Goal: Task Accomplishment & Management: Manage account settings

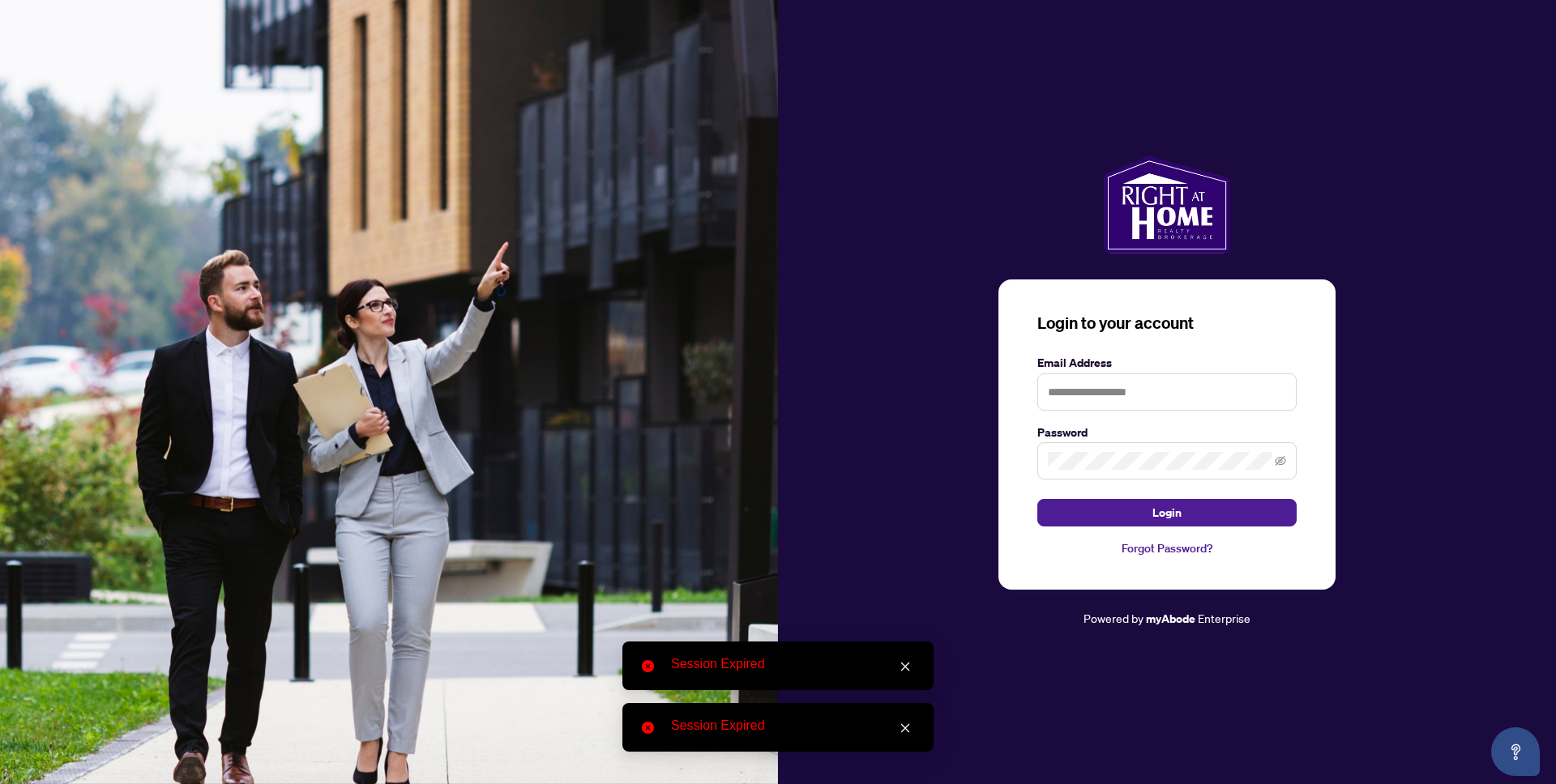
click at [1139, 412] on form "Email Address Password Login" at bounding box center [1167, 440] width 259 height 173
click at [1139, 404] on input "text" at bounding box center [1167, 392] width 259 height 37
type input "**********"
click at [1037, 499] on button "Login" at bounding box center [1167, 513] width 259 height 28
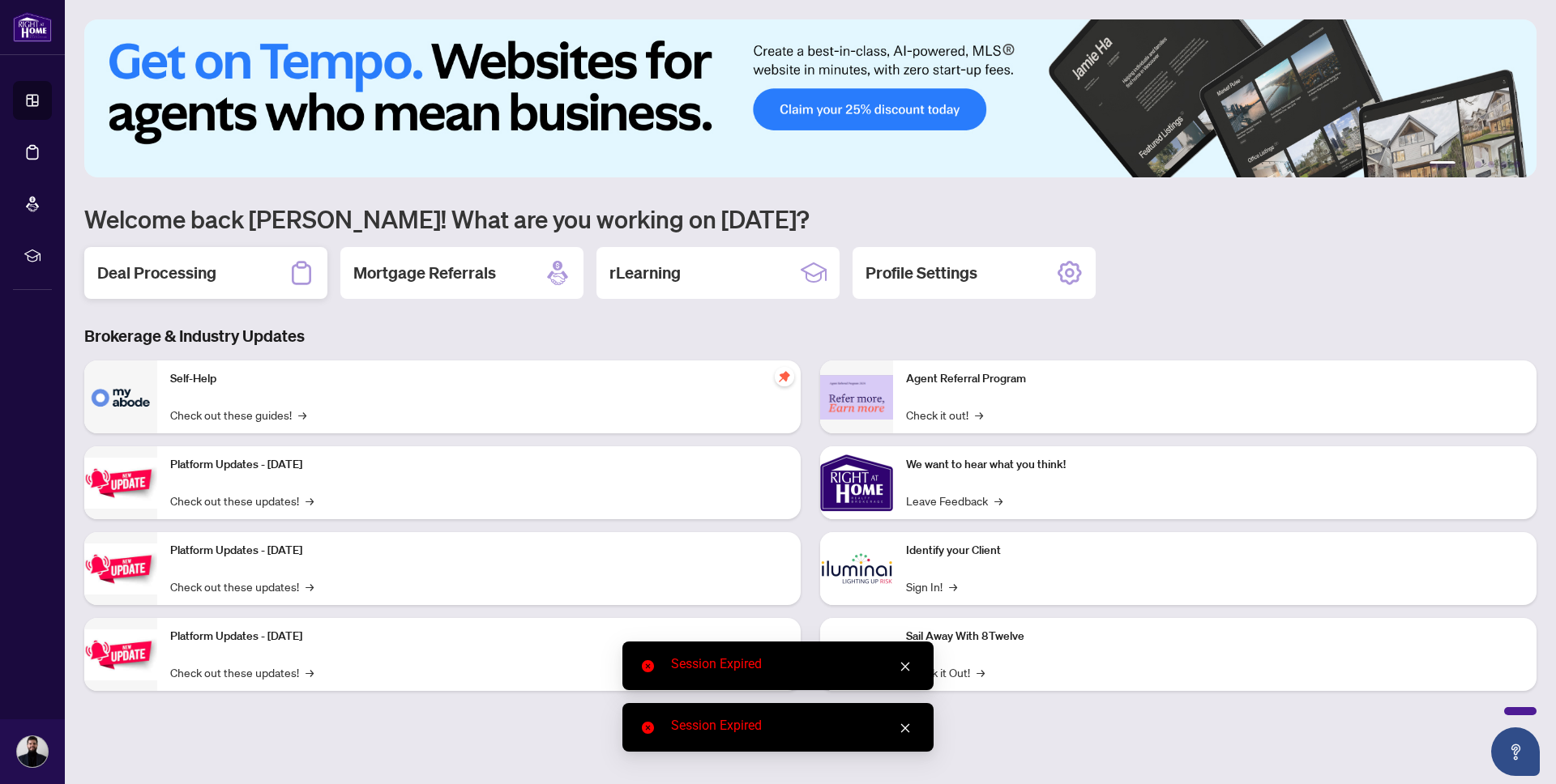
click at [255, 262] on div "Deal Processing" at bounding box center [206, 273] width 243 height 52
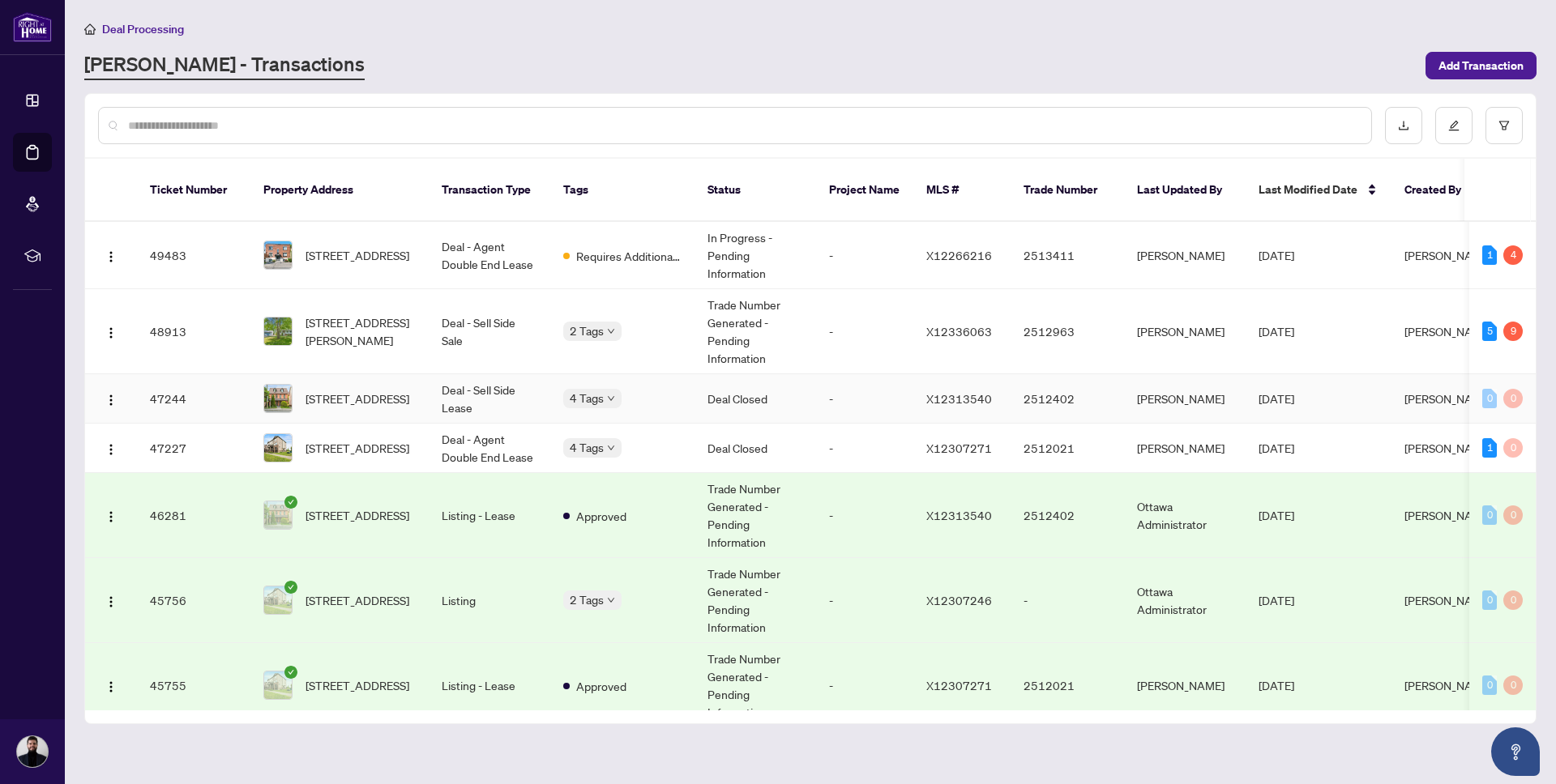
click at [214, 388] on td "47244" at bounding box center [194, 399] width 114 height 50
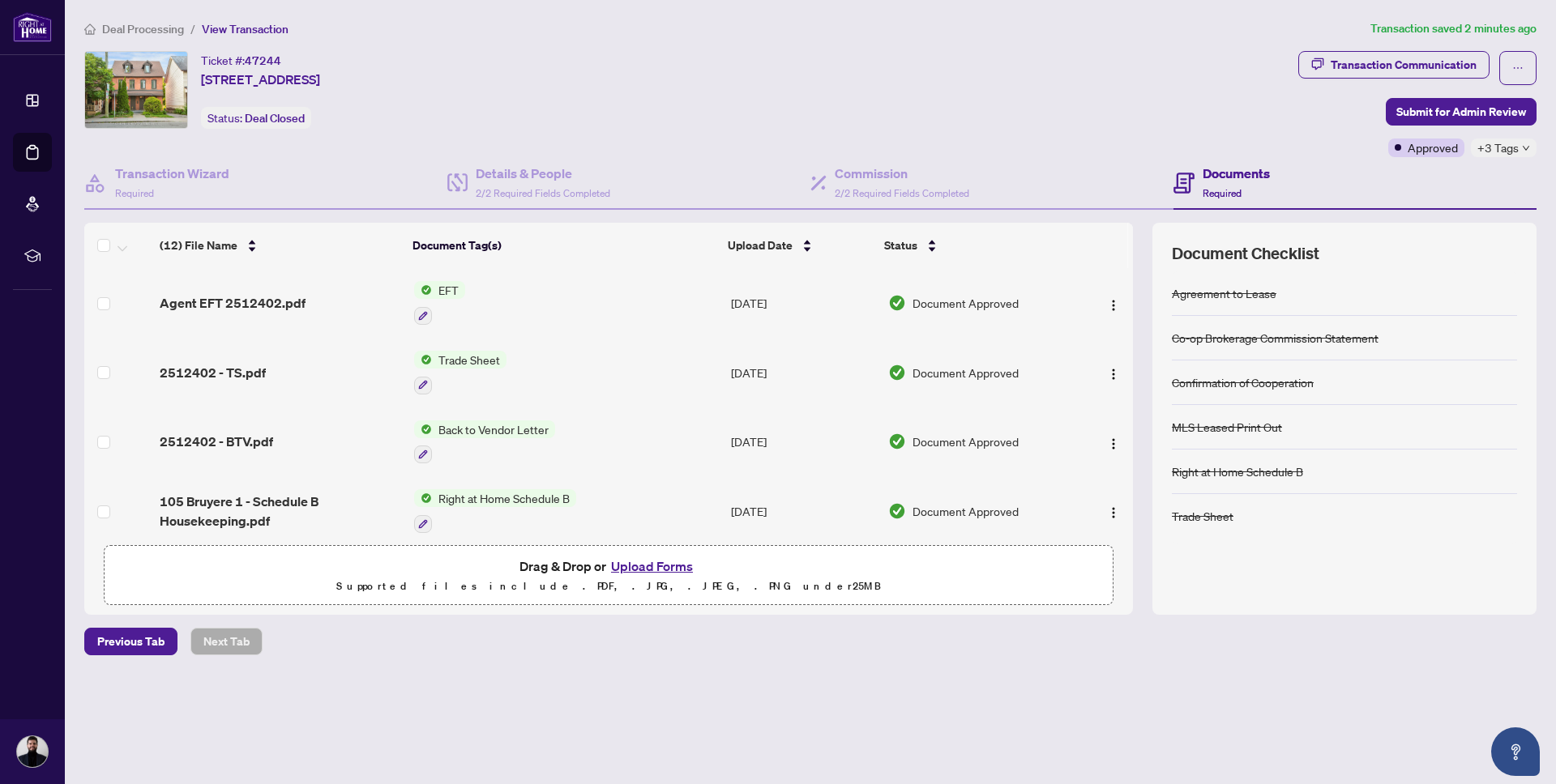
click at [313, 297] on div "Agent EFT 2512402.pdf" at bounding box center [280, 302] width 241 height 19
